Goal: Task Accomplishment & Management: Use online tool/utility

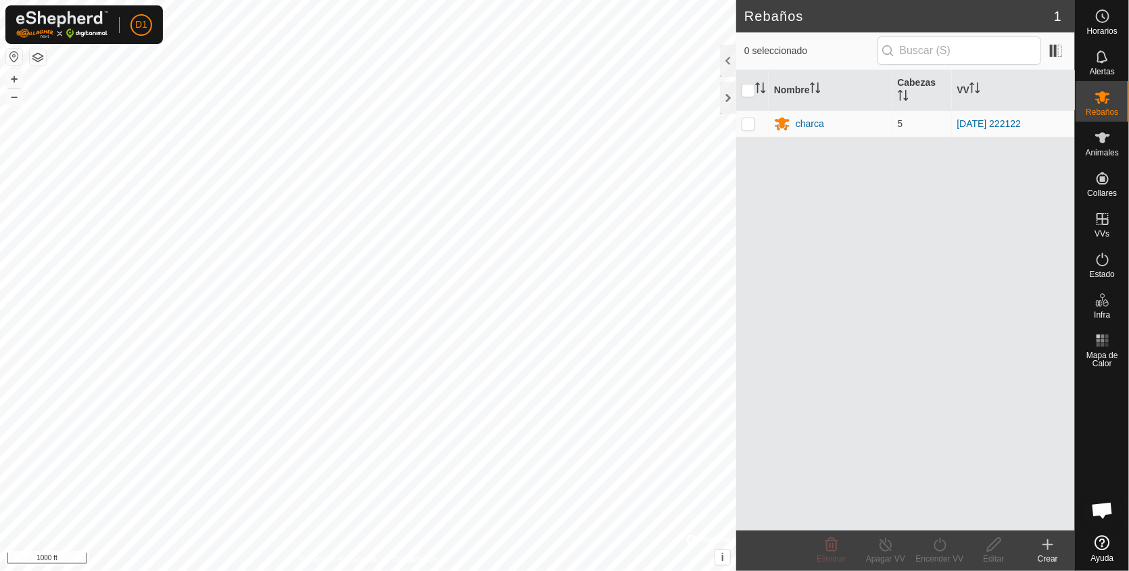
click at [806, 343] on div "Rebaños 1 0 seleccionado Nombre [PERSON_NAME] charca 5 [DATE] 222122 Eliminar A…" at bounding box center [537, 285] width 1075 height 571
click at [877, 395] on div "Rebaños 1 0 seleccionado Nombre [PERSON_NAME] charca 5 [DATE] 222122 Eliminar A…" at bounding box center [537, 285] width 1075 height 571
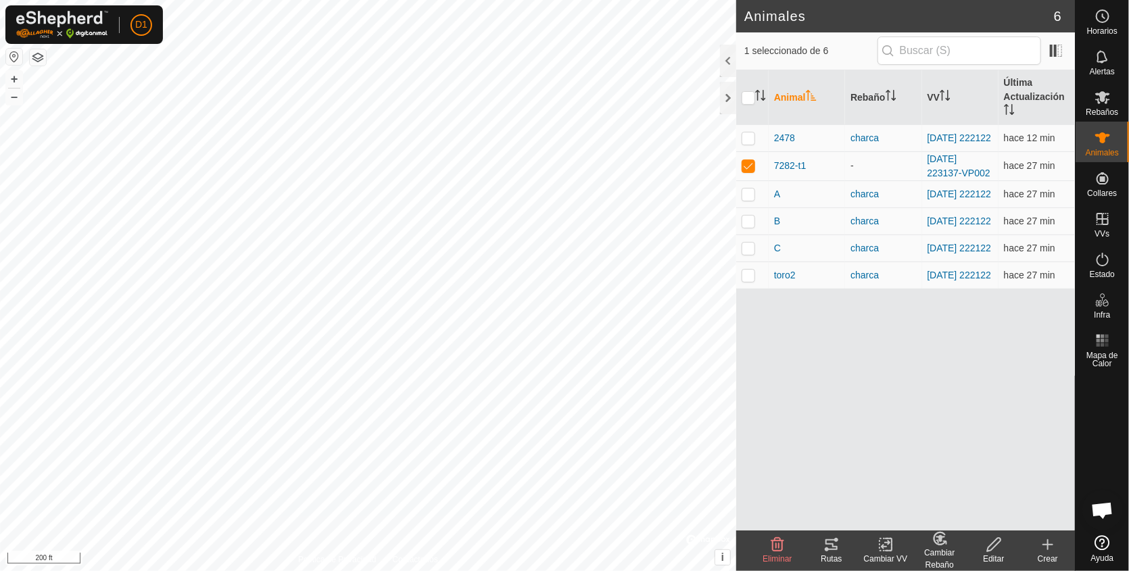
click at [832, 547] on icon at bounding box center [831, 545] width 16 height 16
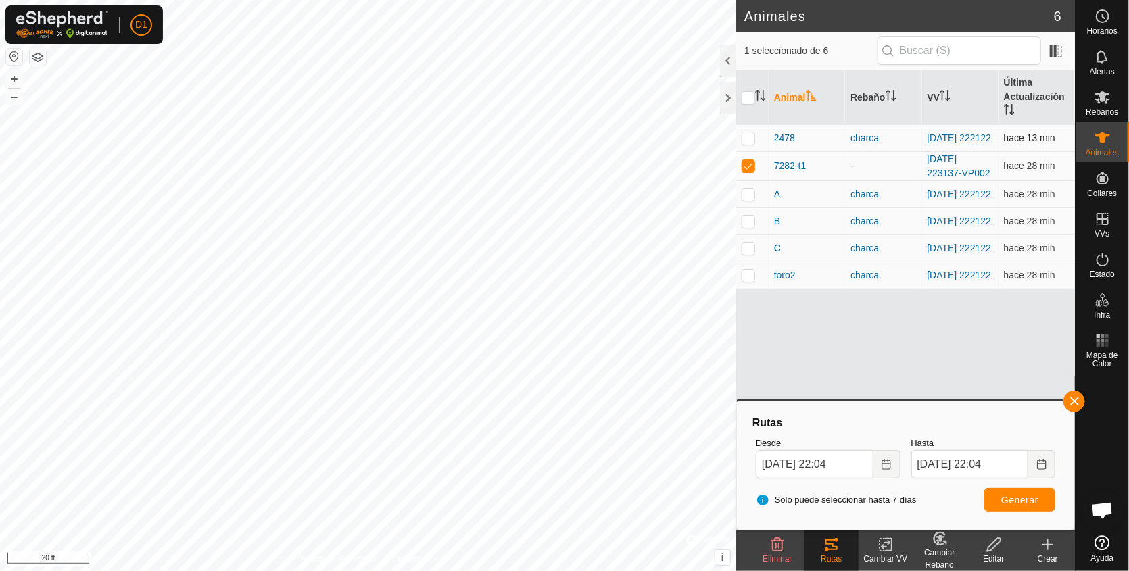
click at [748, 138] on p-checkbox at bounding box center [749, 137] width 14 height 11
click at [1029, 495] on span "Generar" at bounding box center [1019, 500] width 37 height 11
click at [748, 135] on p-checkbox at bounding box center [749, 137] width 14 height 11
checkbox input "false"
click at [748, 168] on p-checkbox at bounding box center [749, 165] width 14 height 11
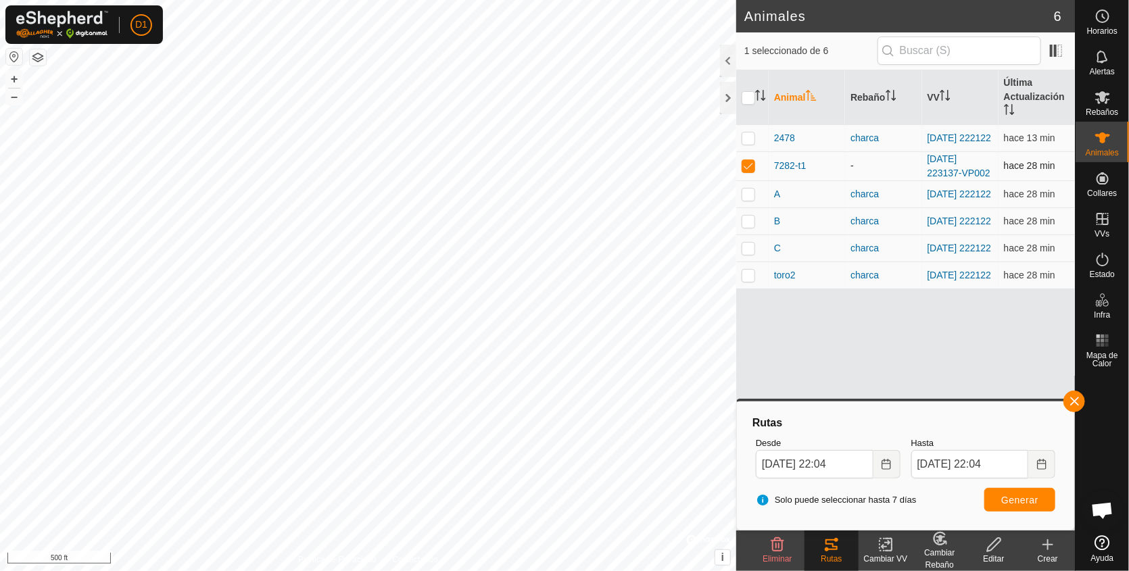
checkbox input "false"
click at [747, 197] on p-checkbox at bounding box center [749, 194] width 14 height 11
click at [1021, 495] on span "Generar" at bounding box center [1019, 500] width 37 height 11
click at [752, 196] on p-checkbox at bounding box center [749, 194] width 14 height 11
checkbox input "false"
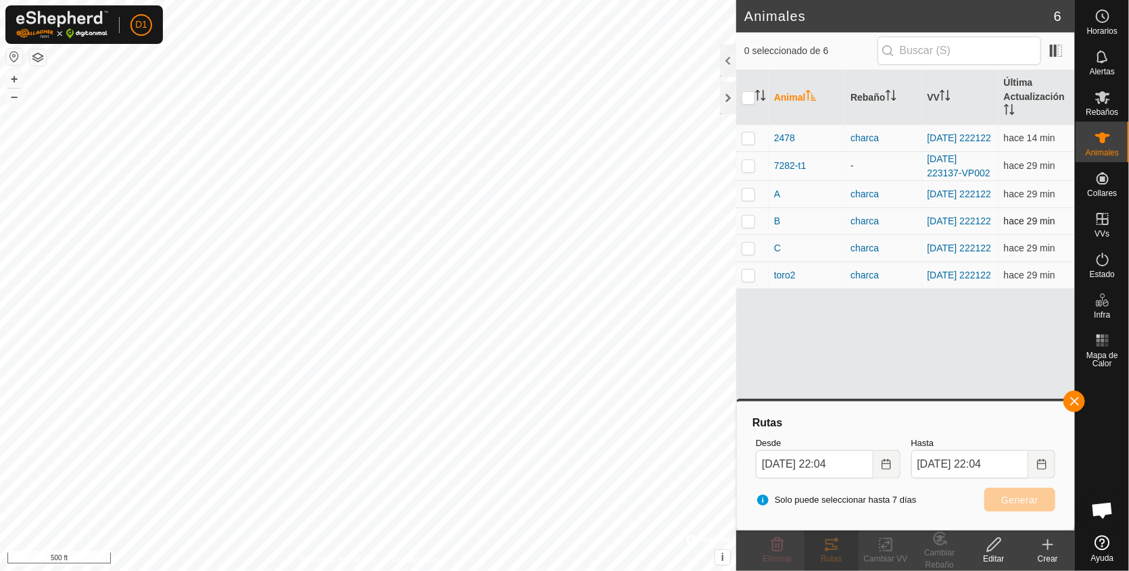
click at [748, 226] on p-checkbox at bounding box center [749, 221] width 14 height 11
click at [1016, 498] on span "Generar" at bounding box center [1019, 500] width 37 height 11
click at [752, 219] on p-checkbox at bounding box center [749, 221] width 14 height 11
checkbox input "false"
click at [750, 253] on p-checkbox at bounding box center [749, 248] width 14 height 11
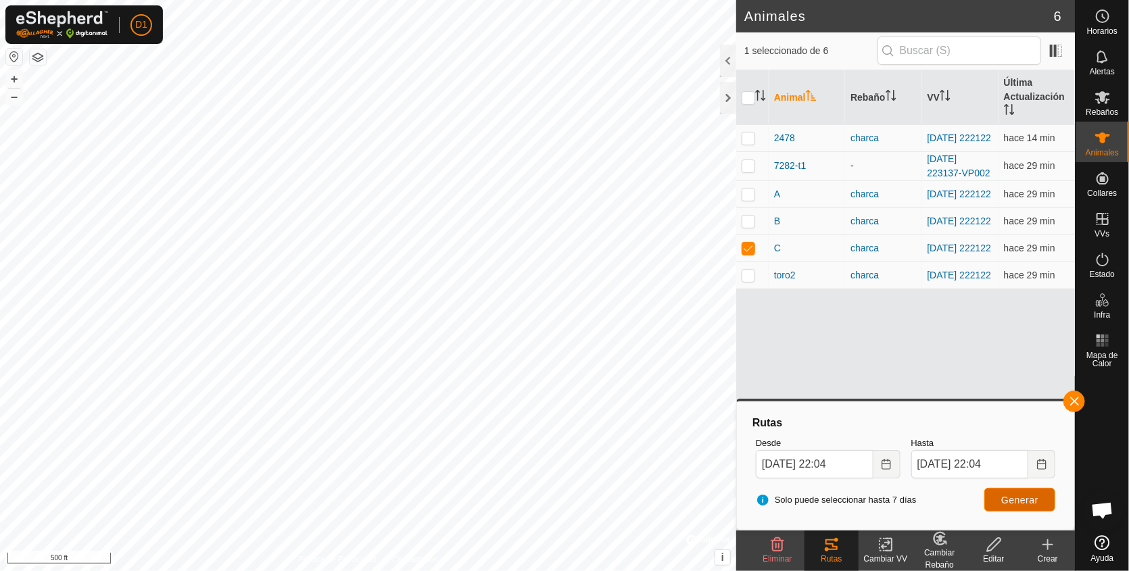
click at [1024, 491] on button "Generar" at bounding box center [1019, 500] width 71 height 24
click at [748, 254] on p-checkbox at bounding box center [749, 248] width 14 height 11
checkbox input "false"
click at [748, 281] on p-checkbox at bounding box center [749, 275] width 14 height 11
click at [1018, 501] on span "Generar" at bounding box center [1019, 500] width 37 height 11
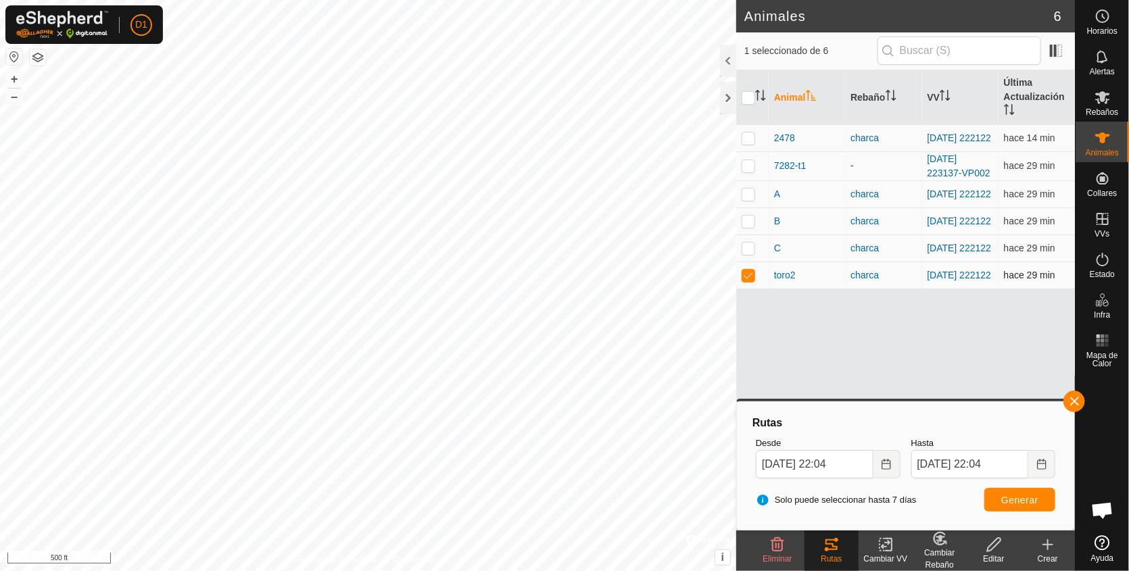
click at [748, 281] on p-checkbox at bounding box center [749, 275] width 14 height 11
checkbox input "false"
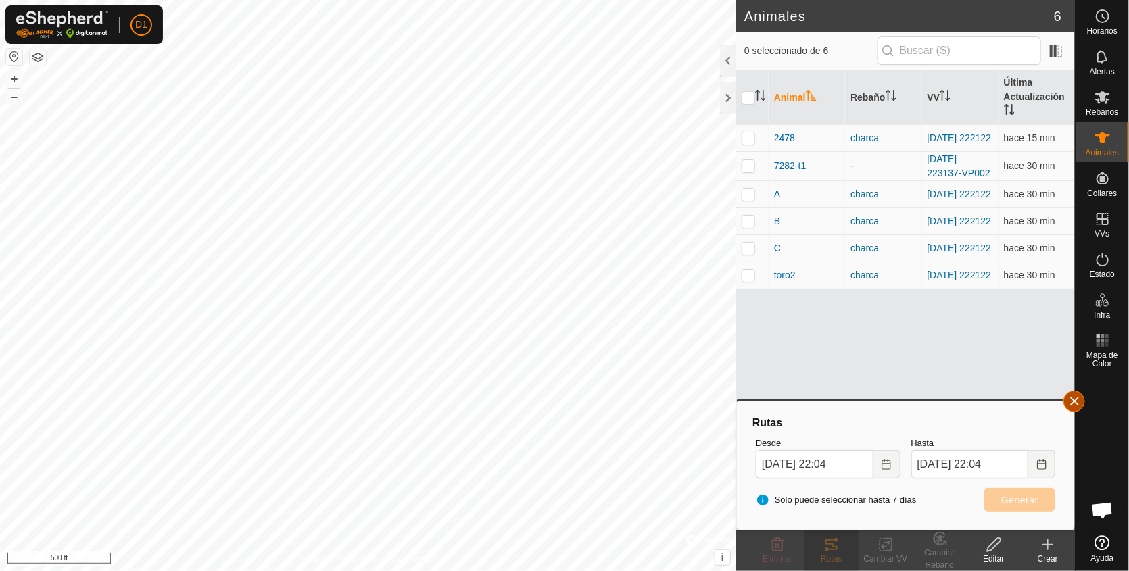
click at [1069, 398] on button "button" at bounding box center [1074, 402] width 22 height 22
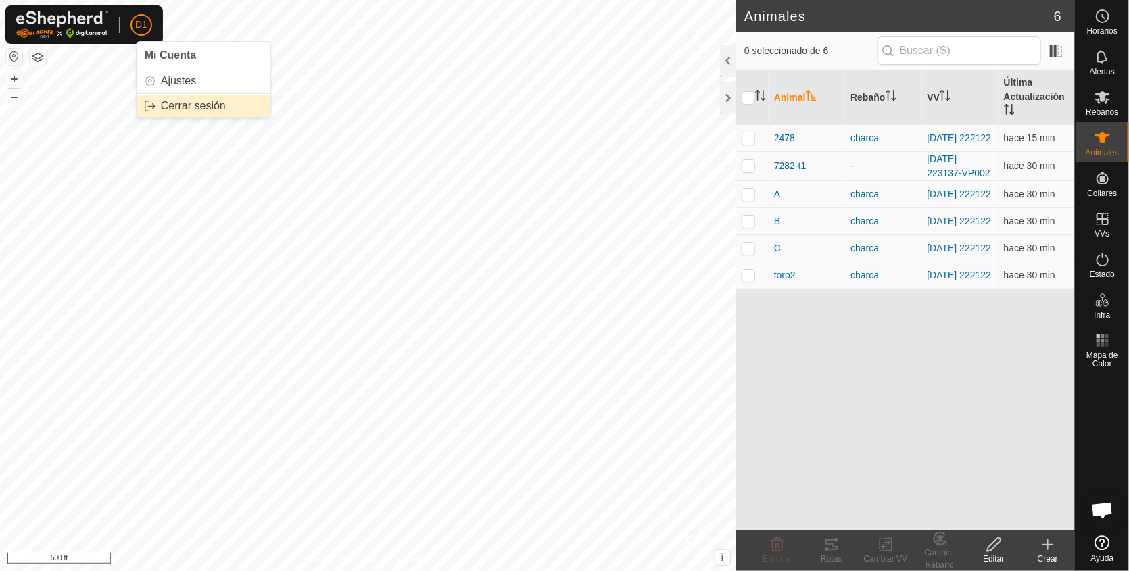
click at [181, 108] on link "Cerrar sesión" at bounding box center [204, 106] width 134 height 22
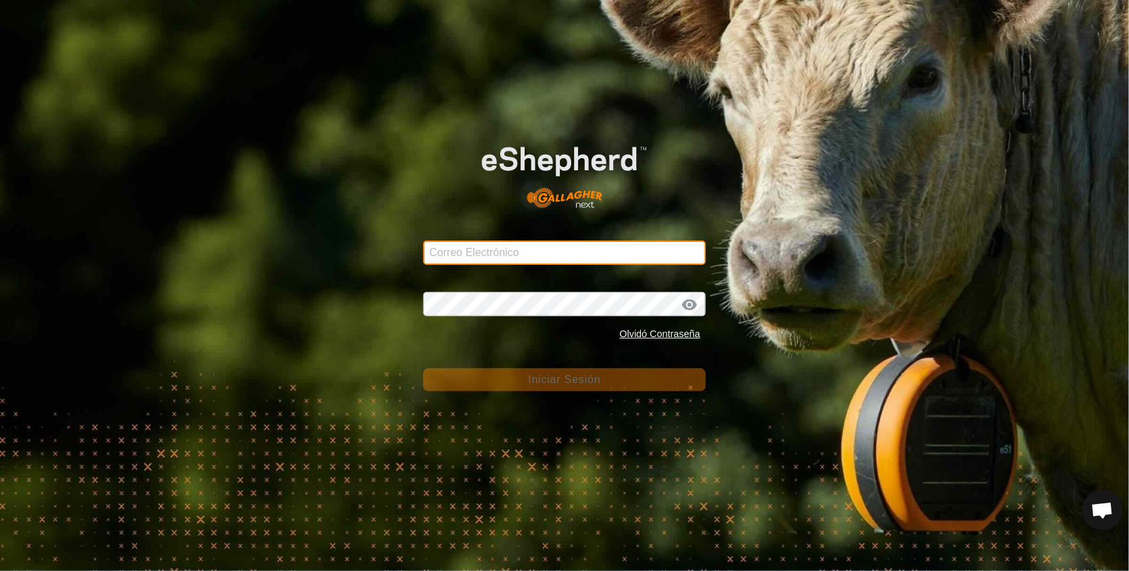
type input "[EMAIL_ADDRESS][DOMAIN_NAME]"
